Goal: Task Accomplishment & Management: Use online tool/utility

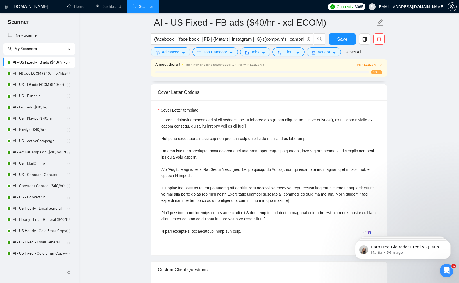
drag, startPoint x: 284, startPoint y: 126, endPoint x: 148, endPoint y: 110, distance: 137.0
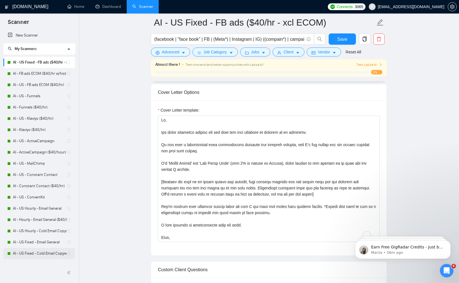
scroll to position [53, 0]
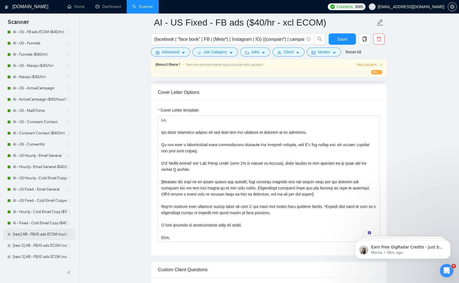
type textarea "Lo, Ips dolor sitametco adipisc eli sed doei tem inci utlabore et dolorem al en…"
click at [27, 235] on link "[test] AB - FB/IG ads ECOM (no/default Q's - $15/hr avg) - V1" at bounding box center [40, 234] width 54 height 11
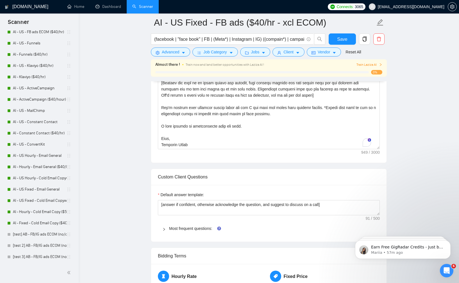
scroll to position [467, 0]
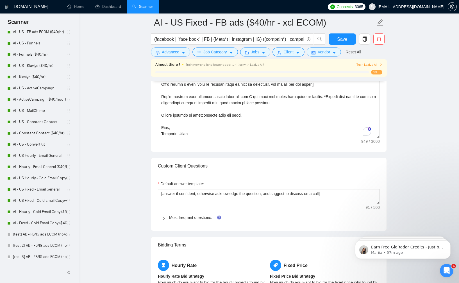
click at [174, 220] on span "Most frequent questions:" at bounding box center [272, 217] width 206 height 6
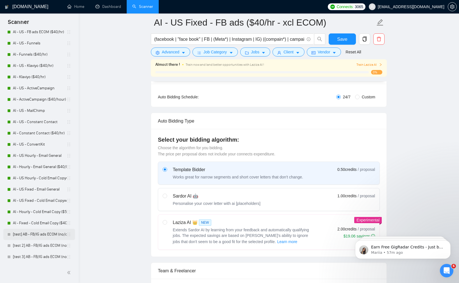
scroll to position [108, 0]
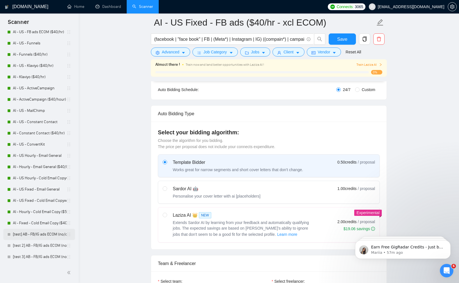
click at [34, 233] on link "[test] AB - FB/IG ads ECOM (no/default Q's - $15/hr avg) - V1" at bounding box center [40, 234] width 54 height 11
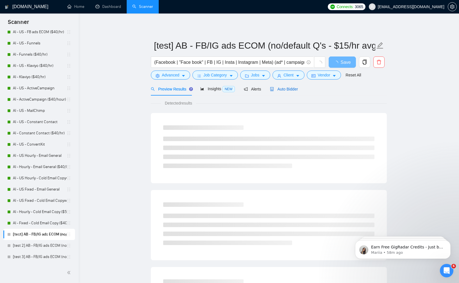
click at [286, 86] on div "Auto Bidder" at bounding box center [284, 89] width 28 height 6
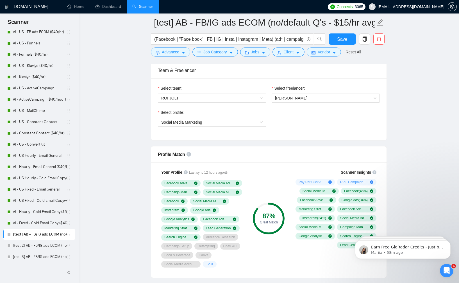
scroll to position [294, 0]
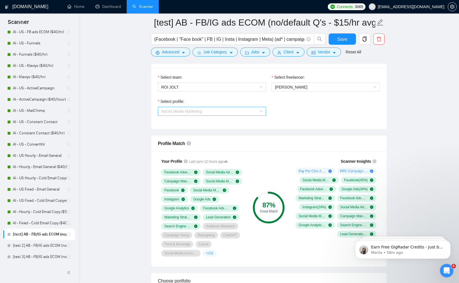
click at [236, 113] on span "Social Media Marketing" at bounding box center [211, 111] width 101 height 8
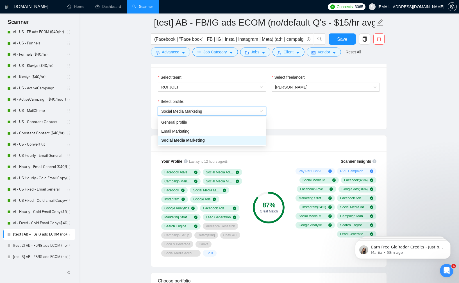
click at [236, 113] on span "Social Media Marketing" at bounding box center [211, 111] width 101 height 8
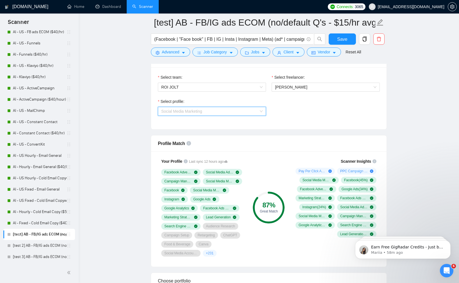
click at [236, 113] on span "Social Media Marketing" at bounding box center [211, 111] width 101 height 8
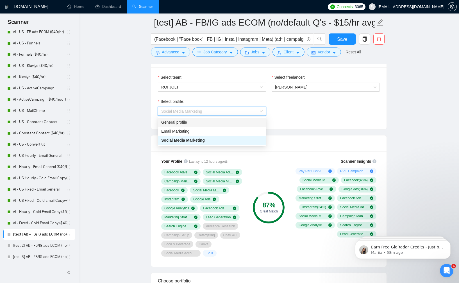
click at [231, 124] on div "General profile" at bounding box center [211, 122] width 101 height 6
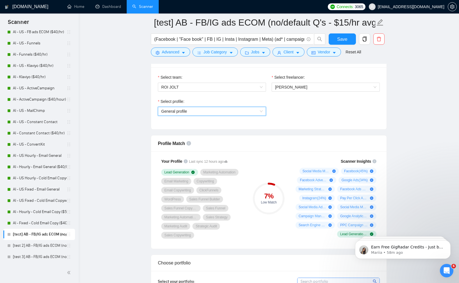
click at [233, 112] on span "General profile" at bounding box center [211, 111] width 101 height 8
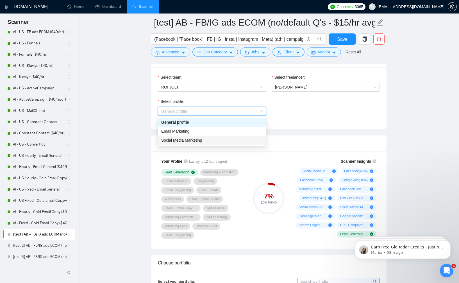
click at [223, 140] on div "Social Media Marketing" at bounding box center [211, 140] width 101 height 6
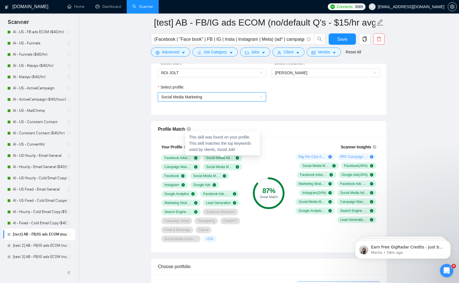
scroll to position [332, 0]
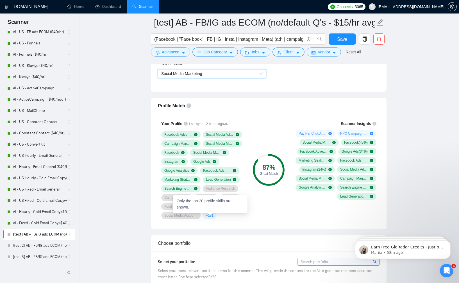
click at [210, 215] on span "+ 231" at bounding box center [210, 215] width 8 height 4
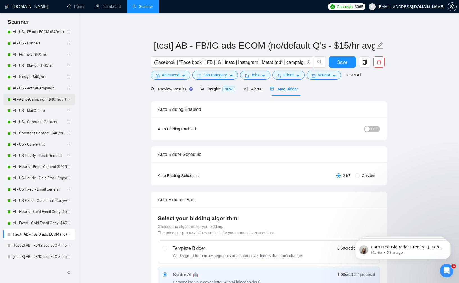
scroll to position [0, 0]
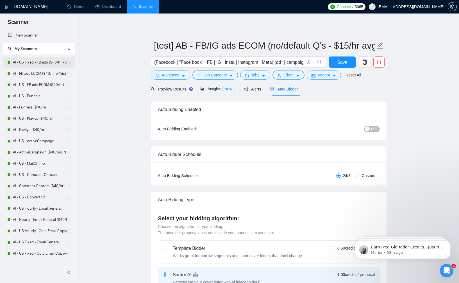
click at [53, 67] on link "AI - US Fixed - FB ads ($40/hr - xcl ECOM)" at bounding box center [40, 62] width 54 height 11
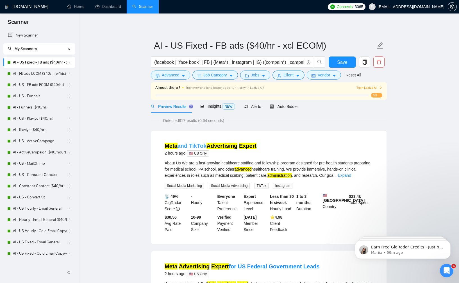
click at [209, 146] on mark "Advertising" at bounding box center [221, 146] width 31 height 6
